Goal: Task Accomplishment & Management: Use online tool/utility

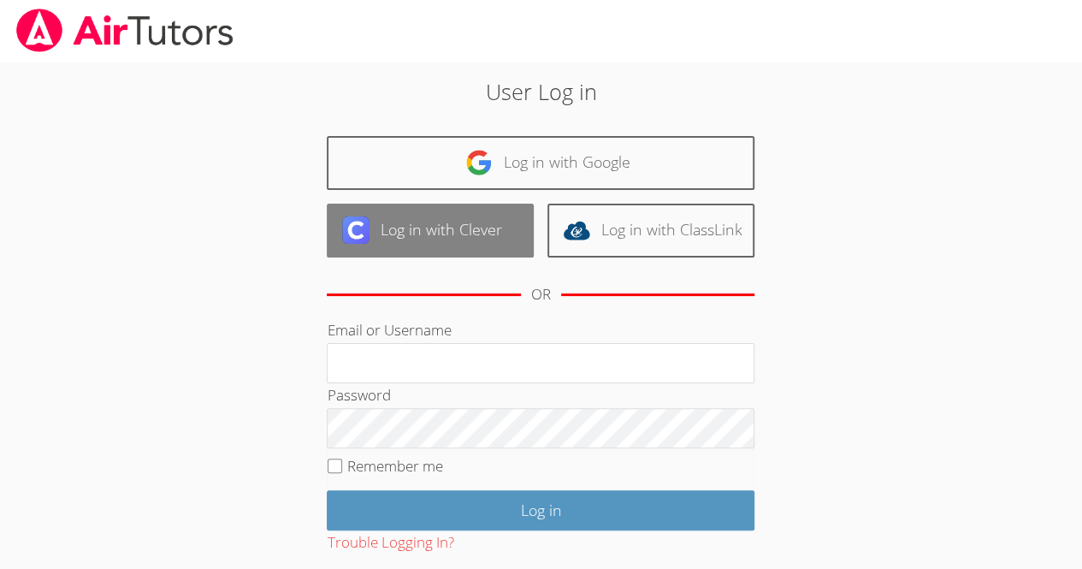
click at [460, 223] on link "Log in with Clever" at bounding box center [430, 230] width 207 height 54
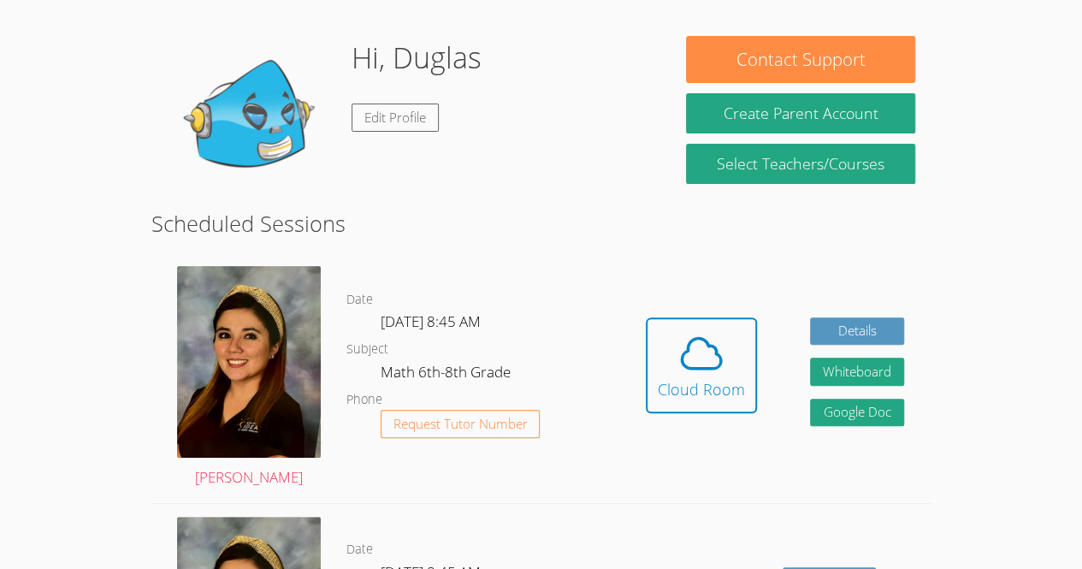
scroll to position [127, 0]
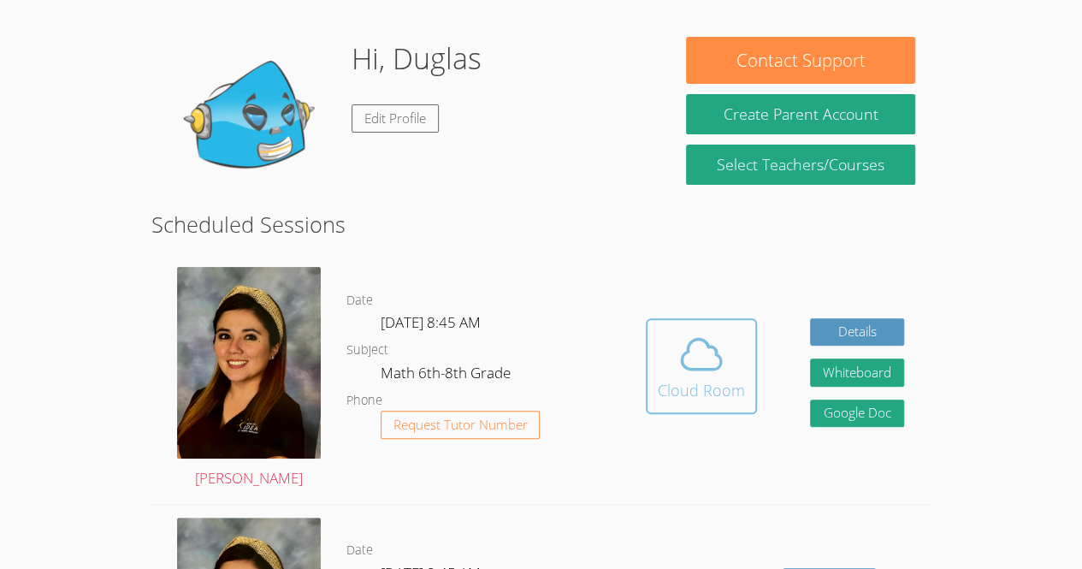
click at [749, 325] on button "Cloud Room" at bounding box center [700, 366] width 111 height 96
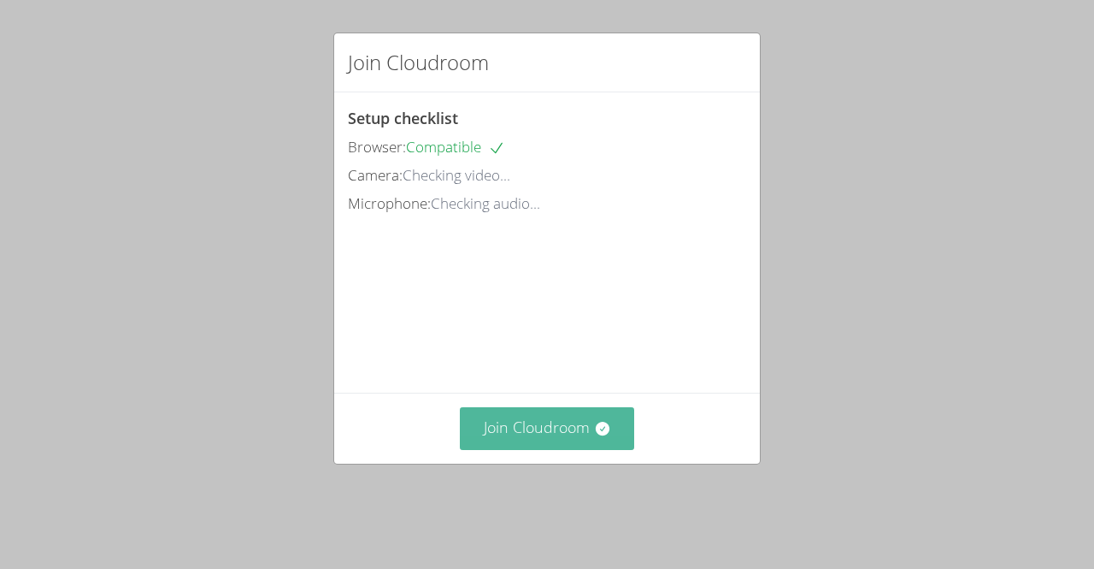
click at [569, 435] on button "Join Cloudroom" at bounding box center [547, 428] width 175 height 42
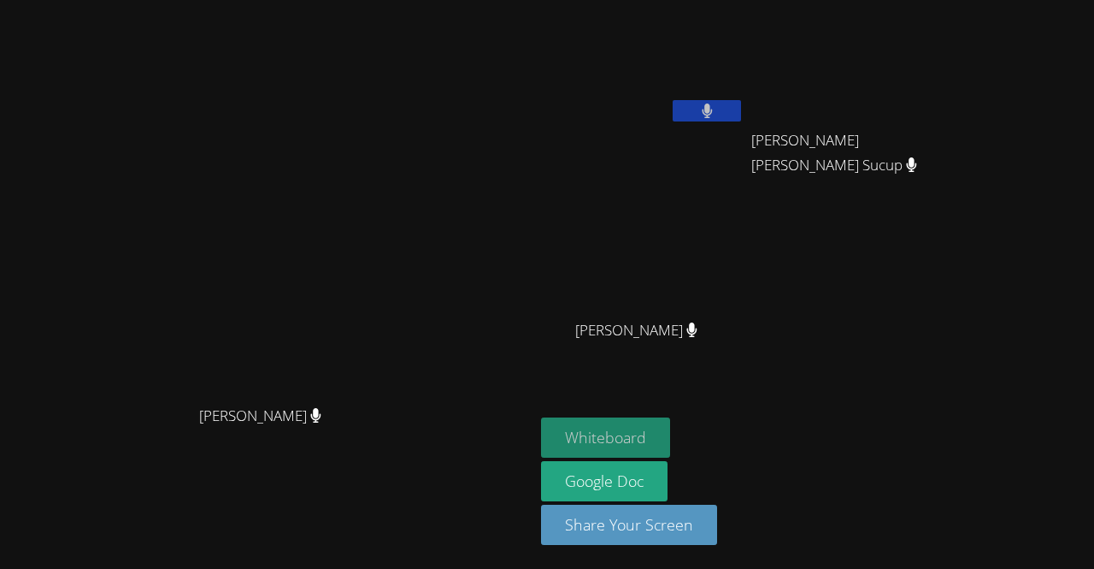
click at [670, 439] on button "Whiteboard" at bounding box center [605, 437] width 129 height 40
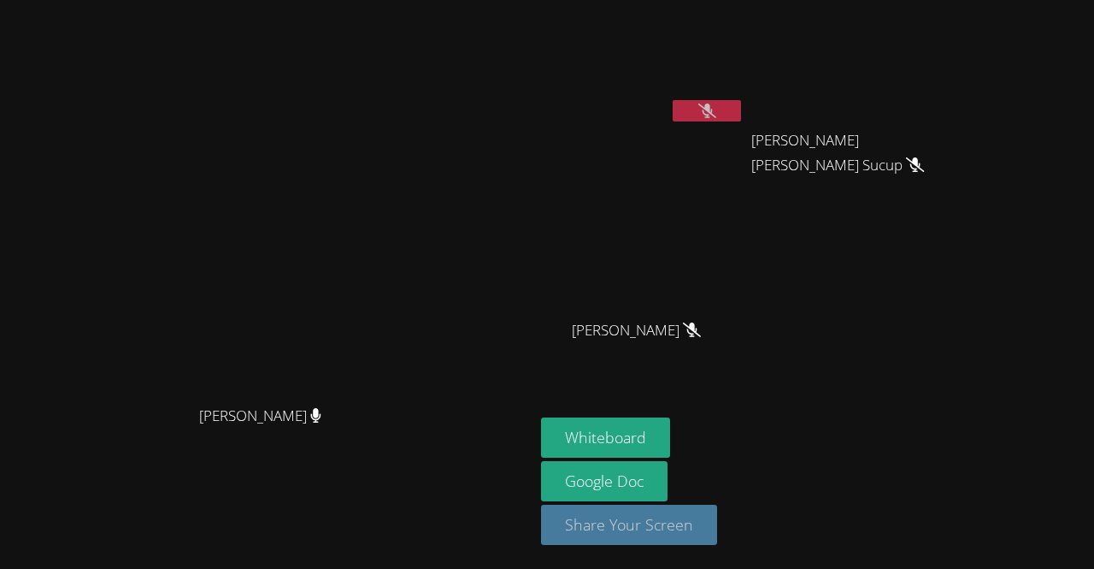
click at [717, 527] on button "Share Your Screen" at bounding box center [629, 524] width 176 height 40
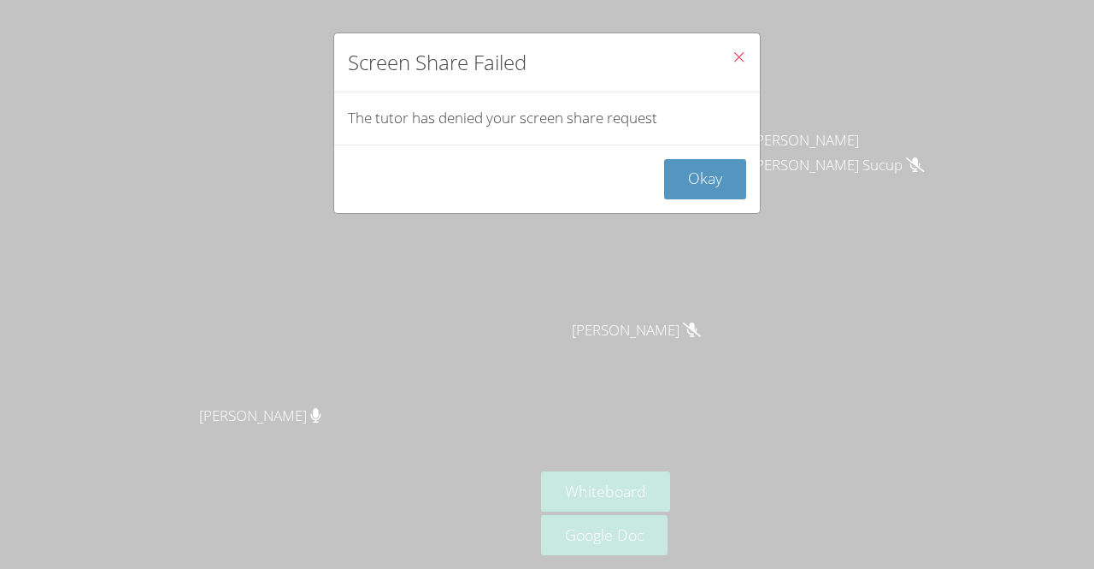
click at [732, 61] on icon "Close" at bounding box center [739, 57] width 15 height 15
click at [732, 56] on icon "Close" at bounding box center [739, 57] width 15 height 15
click at [691, 190] on button "Okay" at bounding box center [705, 179] width 82 height 40
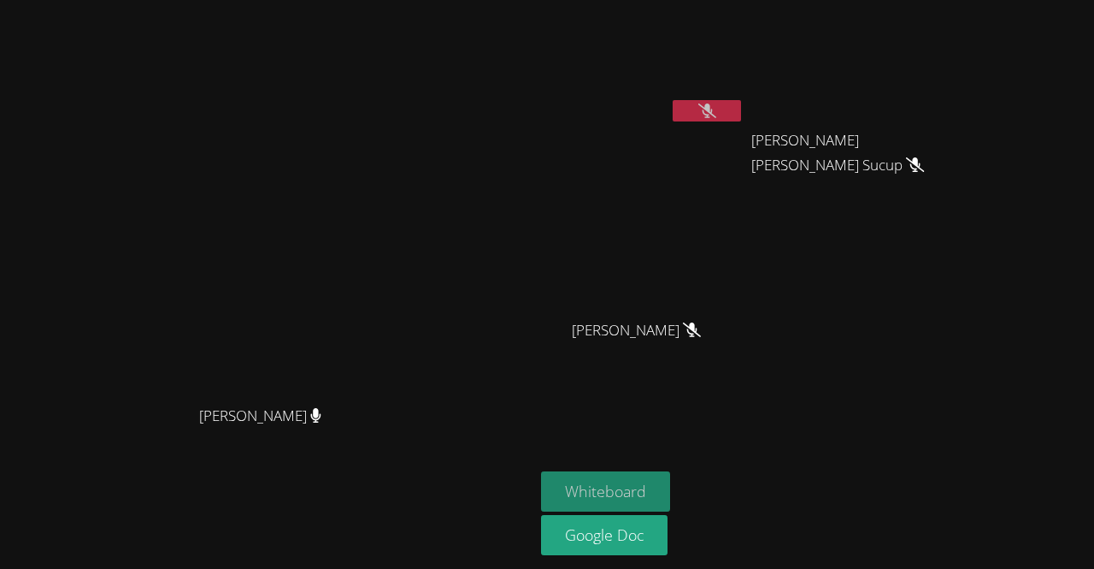
click at [670, 500] on button "Whiteboard" at bounding box center [605, 491] width 129 height 40
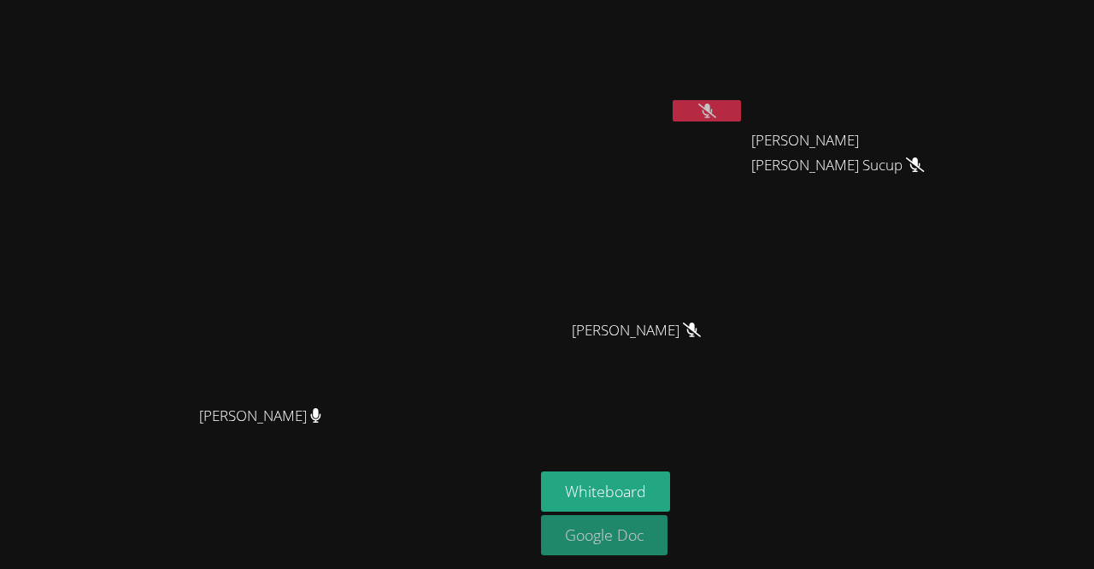
click at [668, 531] on link "Google Doc" at bounding box center [604, 535] width 127 height 40
click at [713, 103] on icon at bounding box center [707, 110] width 11 height 15
click at [716, 103] on icon at bounding box center [707, 110] width 18 height 15
click at [713, 103] on icon at bounding box center [707, 110] width 11 height 15
click at [716, 103] on icon at bounding box center [707, 110] width 18 height 15
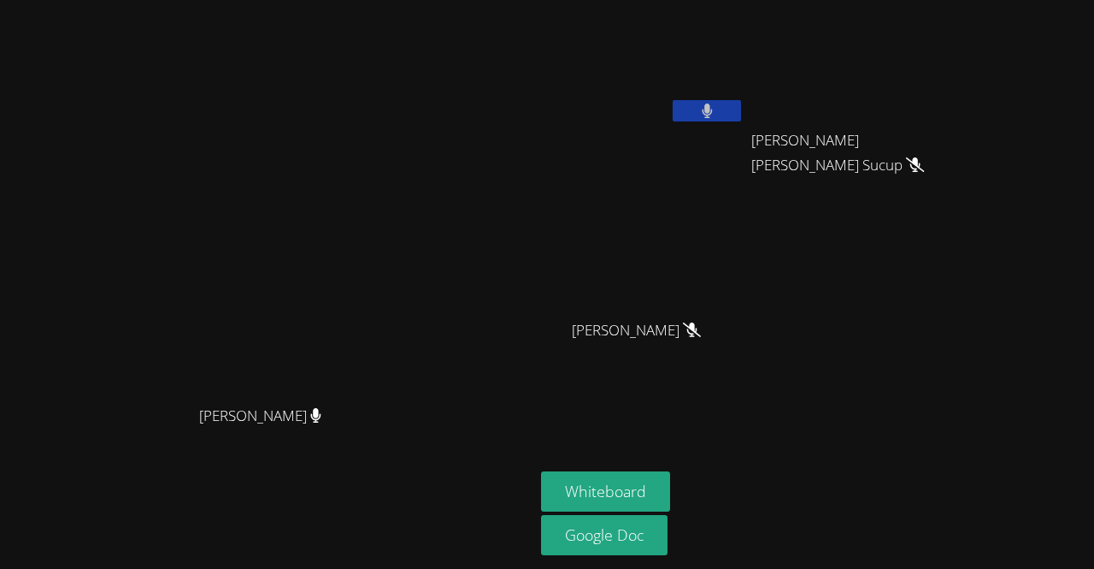
click at [713, 103] on icon at bounding box center [707, 110] width 11 height 15
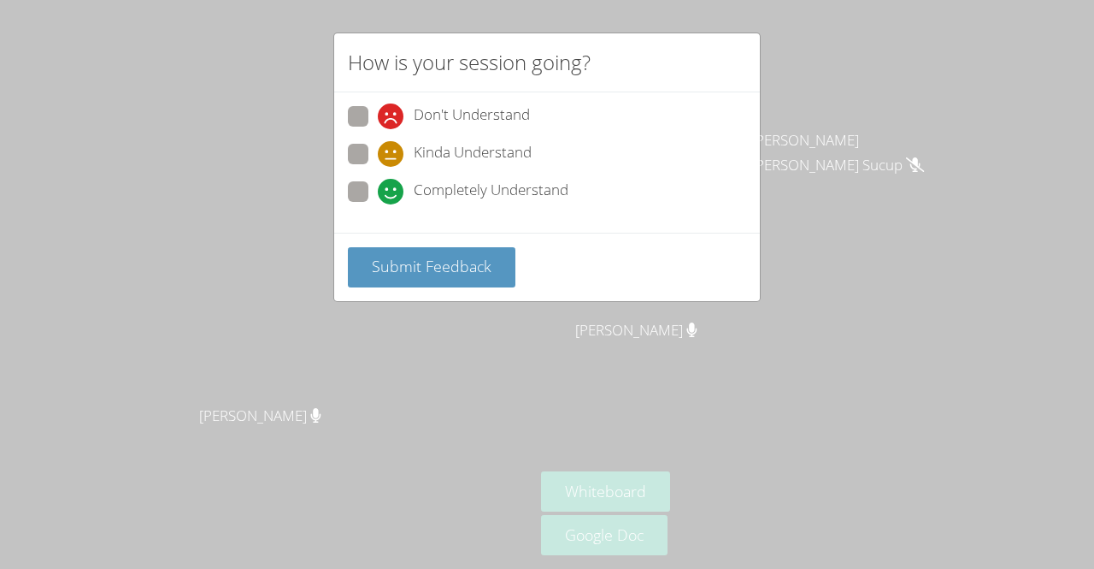
click at [691, 386] on div "How is your session going? Don't Understand Kinda Understand Completely Underst…" at bounding box center [547, 284] width 1094 height 569
click at [378, 204] on span at bounding box center [378, 204] width 0 height 0
click at [378, 186] on input "Completely Understand" at bounding box center [385, 188] width 15 height 15
radio input "true"
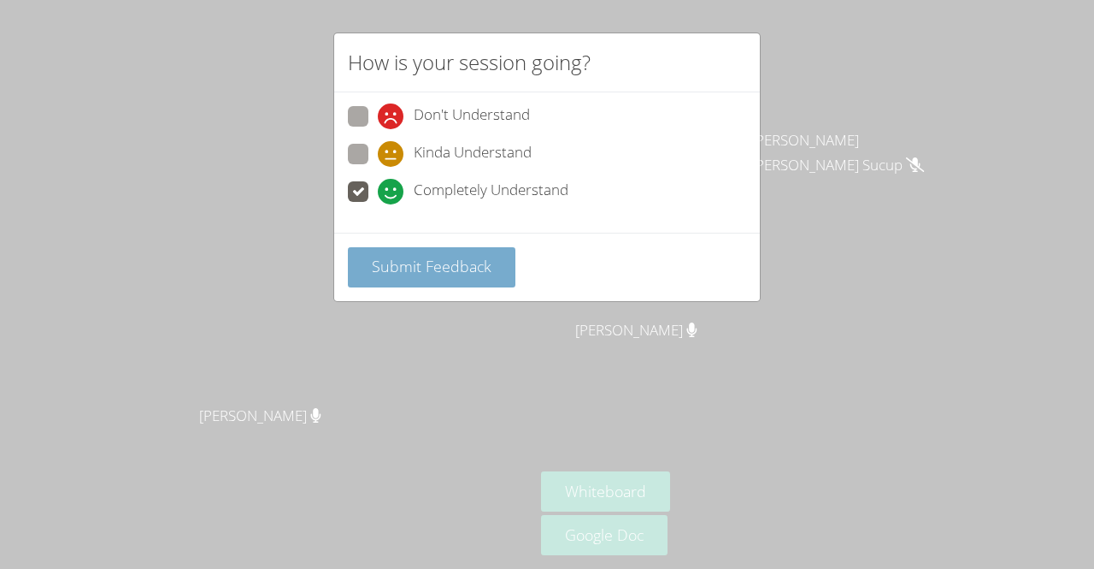
click at [470, 280] on button "Submit Feedback" at bounding box center [432, 267] width 168 height 40
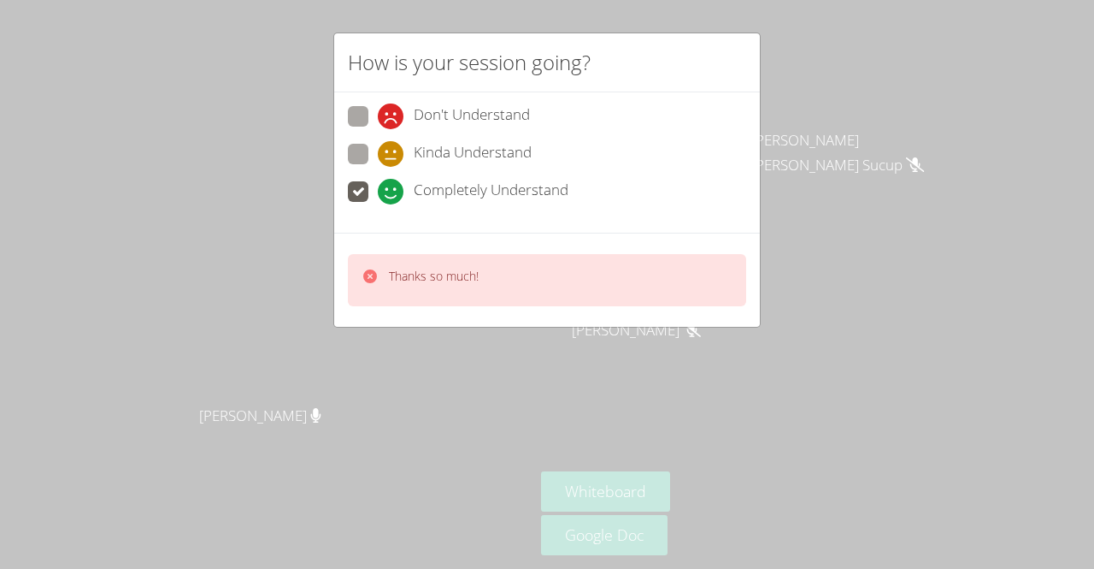
click at [843, 321] on div "How is your session going? Don't Understand Kinda Understand Completely Underst…" at bounding box center [547, 284] width 1094 height 569
click at [775, 172] on div "How is your session going? Don't Understand Kinda Understand Completely Underst…" at bounding box center [547, 284] width 1094 height 569
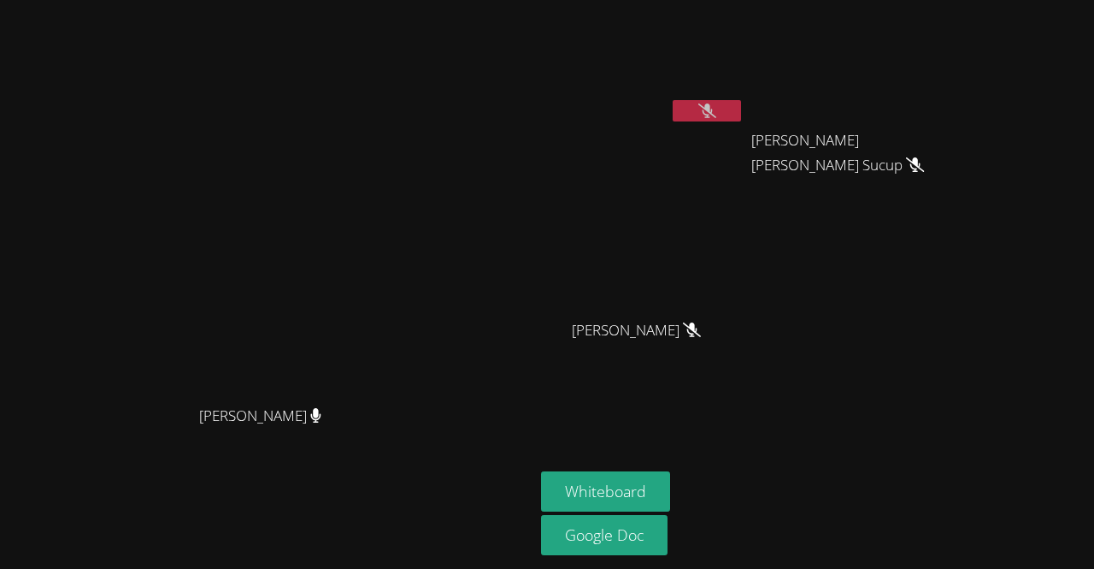
click at [741, 112] on button at bounding box center [707, 110] width 68 height 21
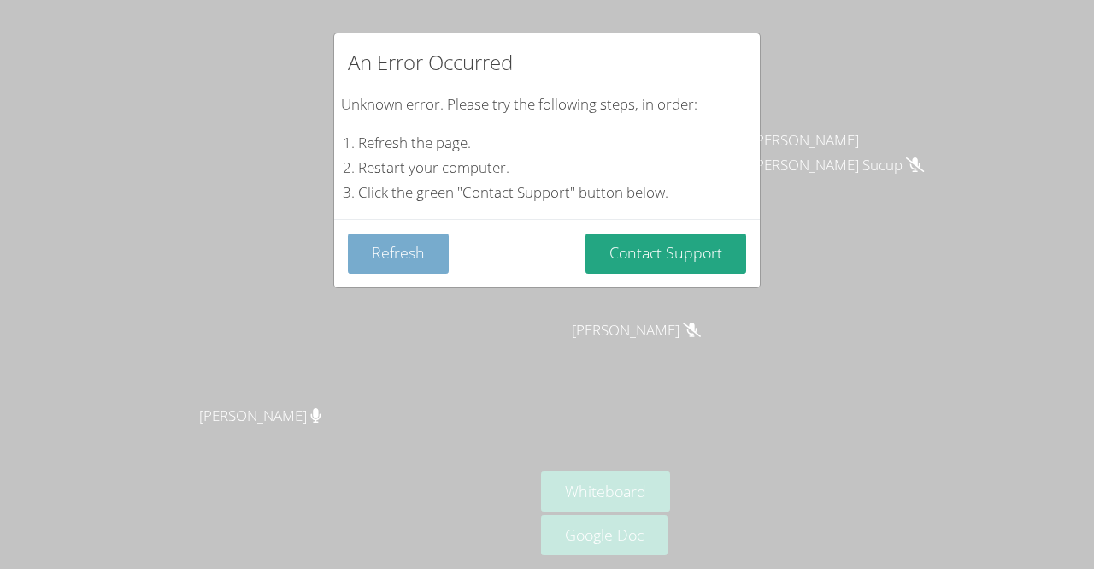
click at [415, 246] on button "Refresh" at bounding box center [398, 253] width 101 height 40
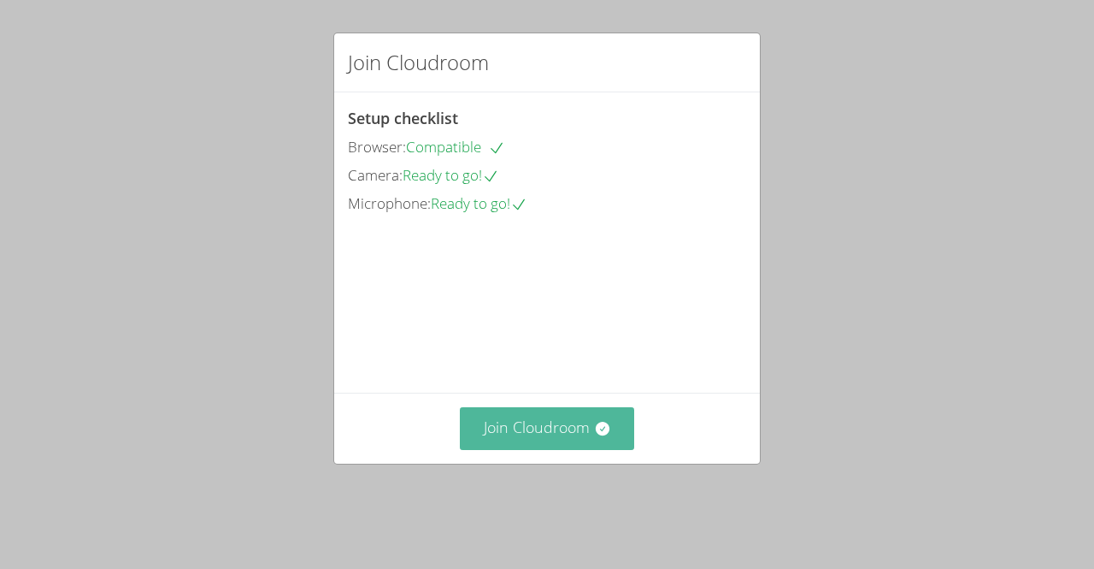
drag, startPoint x: 551, startPoint y: 439, endPoint x: 530, endPoint y: 457, distance: 27.9
click at [530, 449] on button "Join Cloudroom" at bounding box center [547, 428] width 175 height 42
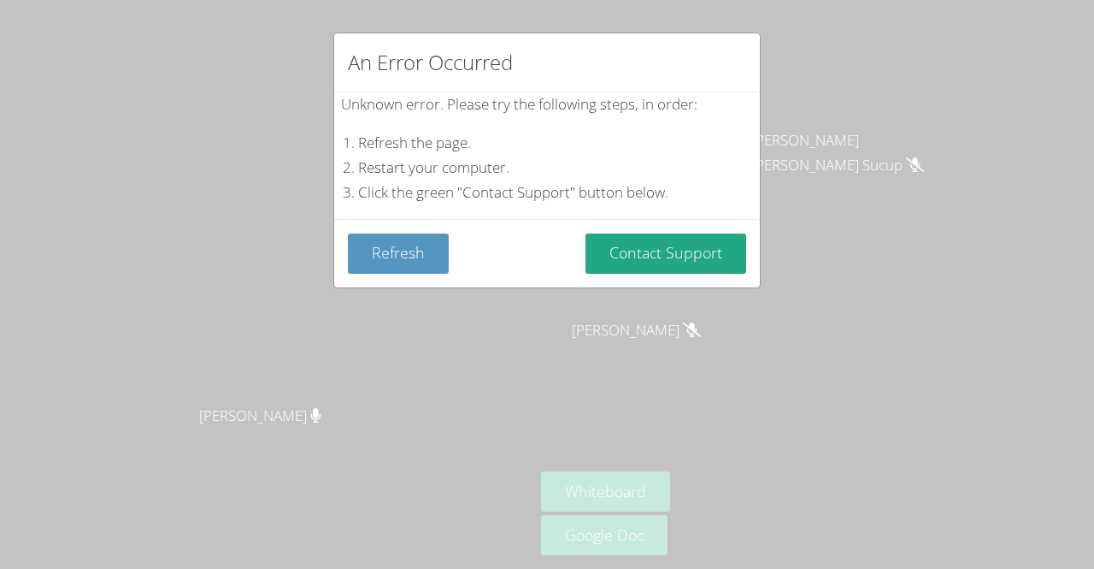
click at [816, 117] on div "An Error Occurred Unknown error. Please try the following steps, in order: Refr…" at bounding box center [547, 284] width 1094 height 569
click at [718, 42] on div "An Error Occurred" at bounding box center [547, 62] width 426 height 59
click at [893, 192] on div "An Error Occurred Unknown error. Please try the following steps, in order: Refr…" at bounding box center [547, 284] width 1094 height 569
click at [420, 254] on button "Refresh" at bounding box center [398, 253] width 101 height 40
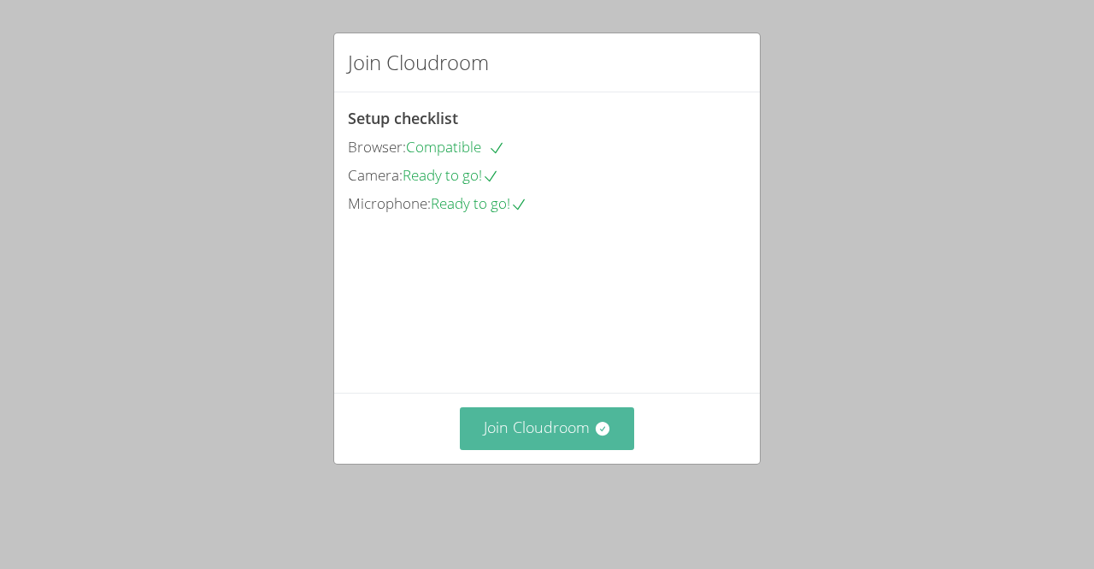
click at [555, 449] on button "Join Cloudroom" at bounding box center [547, 428] width 175 height 42
